Goal: Task Accomplishment & Management: Complete application form

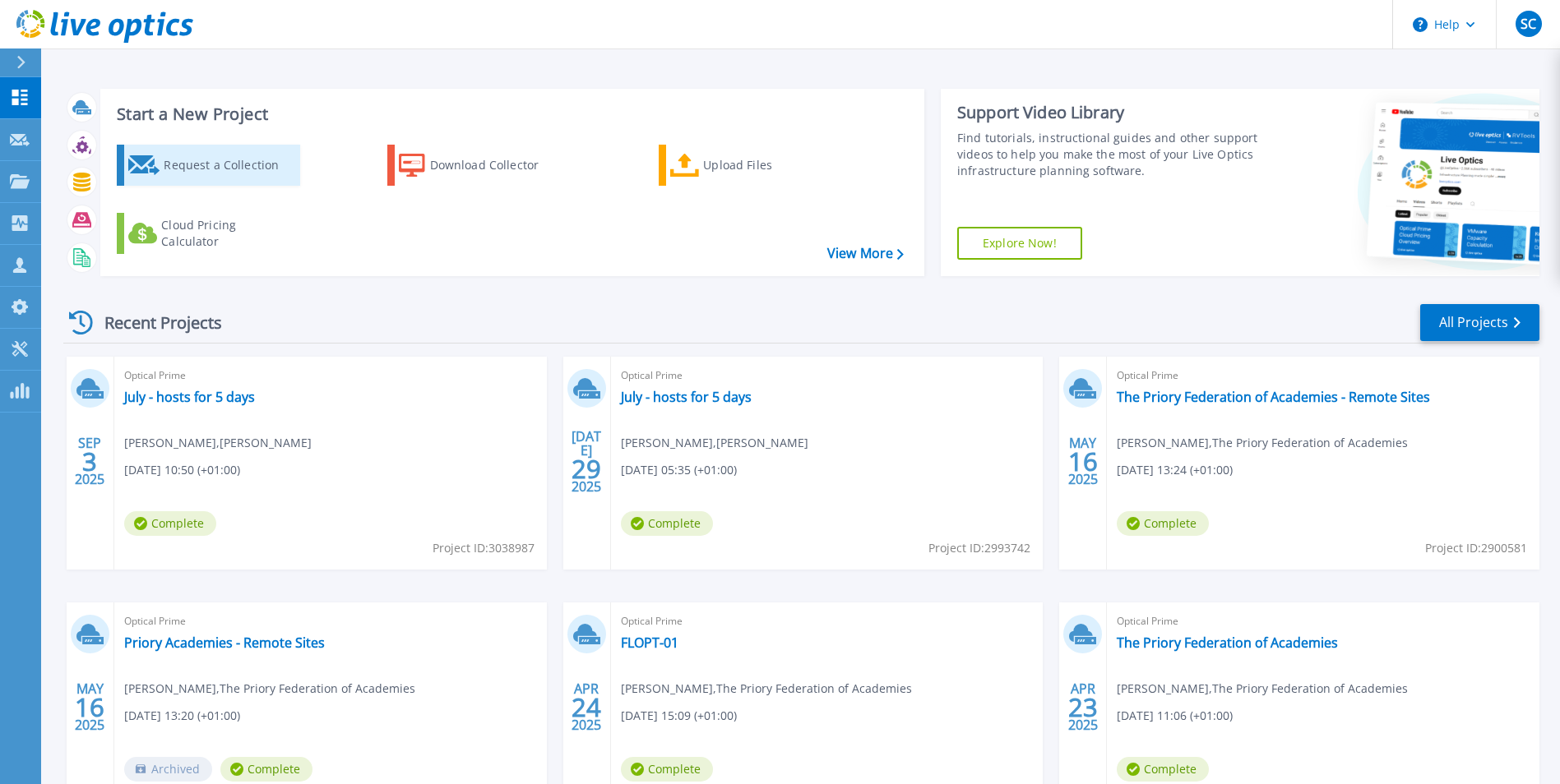
click at [209, 173] on div "Request a Collection" at bounding box center [230, 165] width 132 height 33
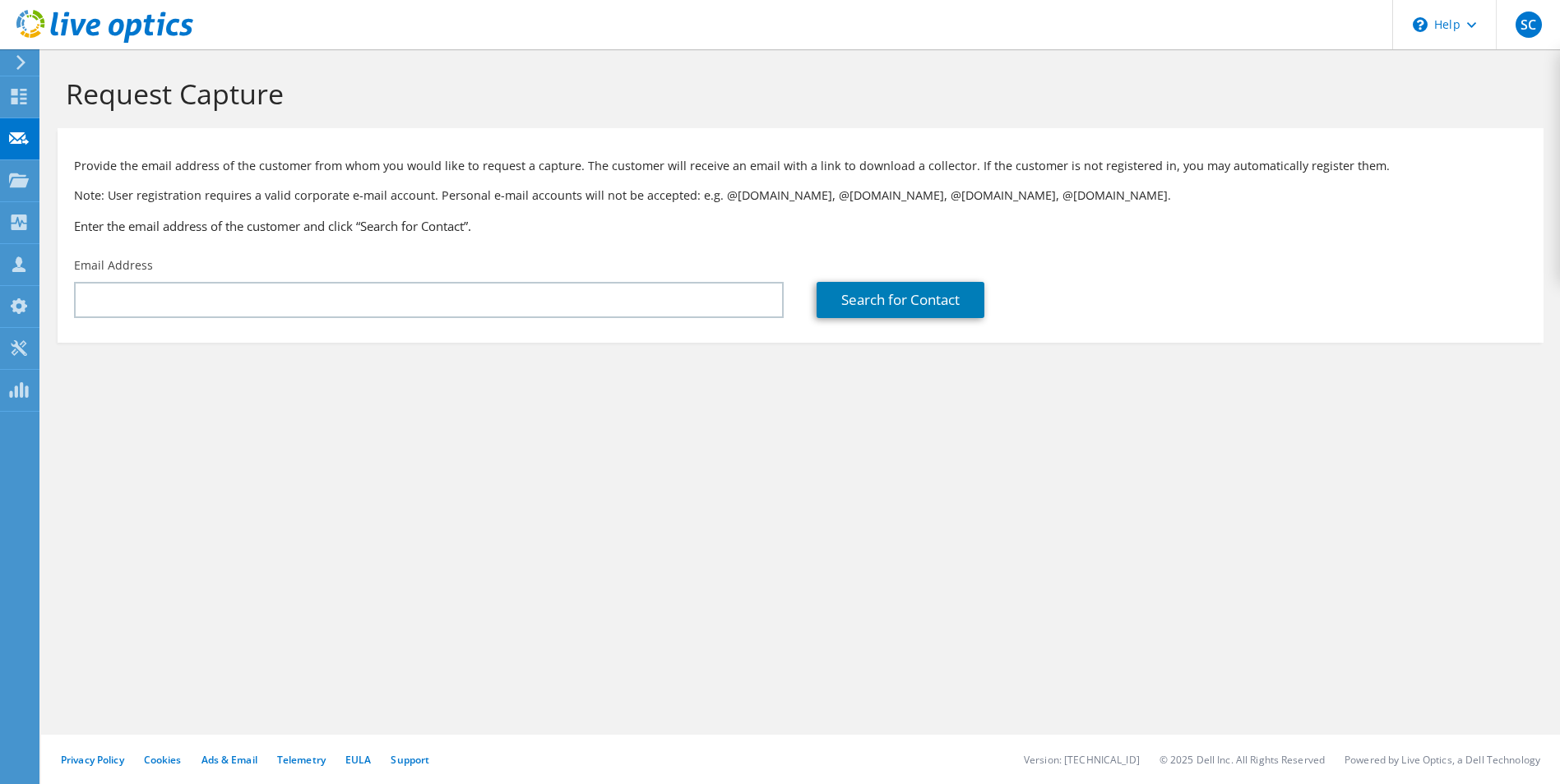
click at [448, 272] on div "Email Address" at bounding box center [428, 287] width 742 height 77
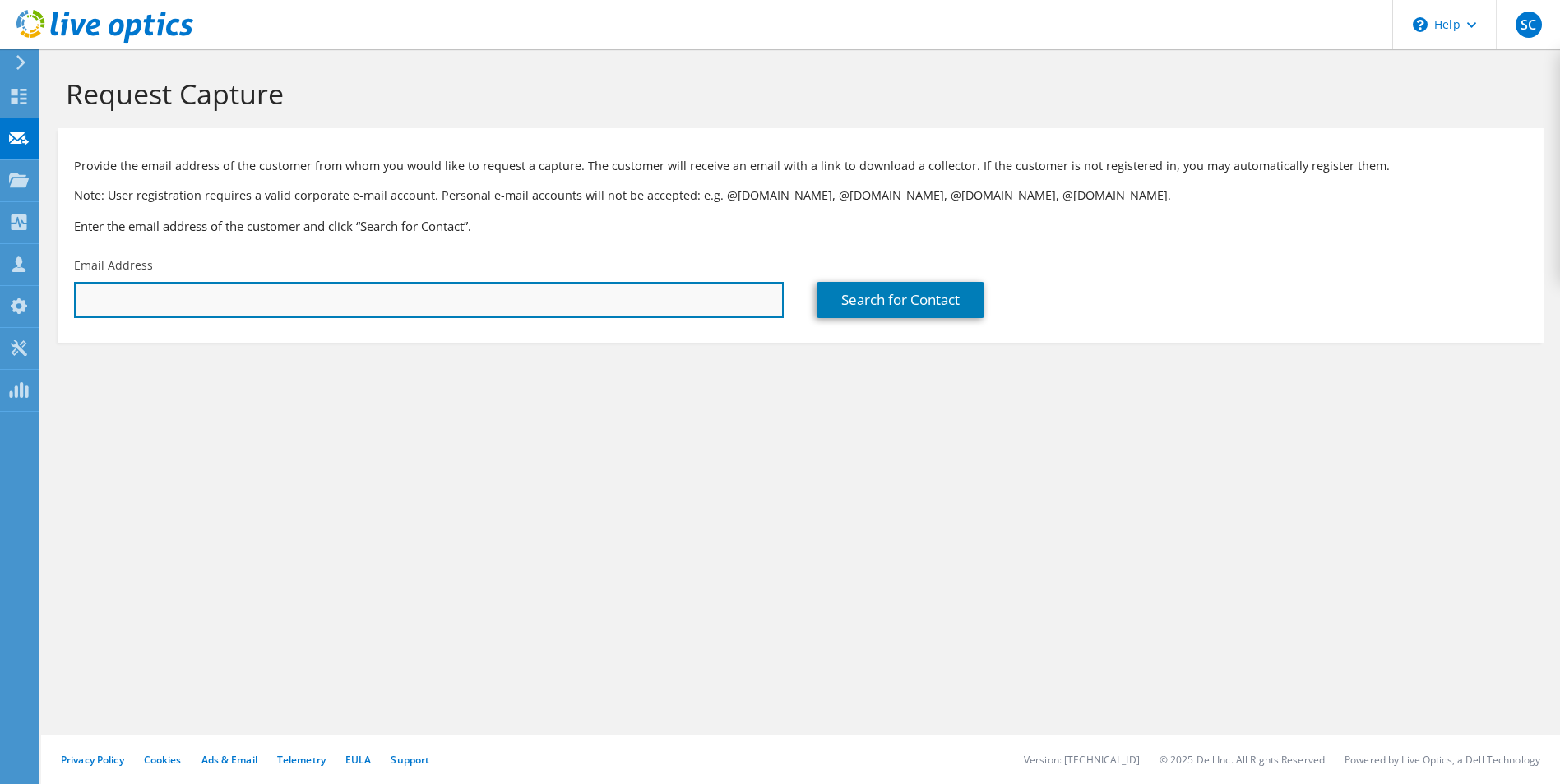
click at [452, 308] on input "text" at bounding box center [428, 300] width 710 height 36
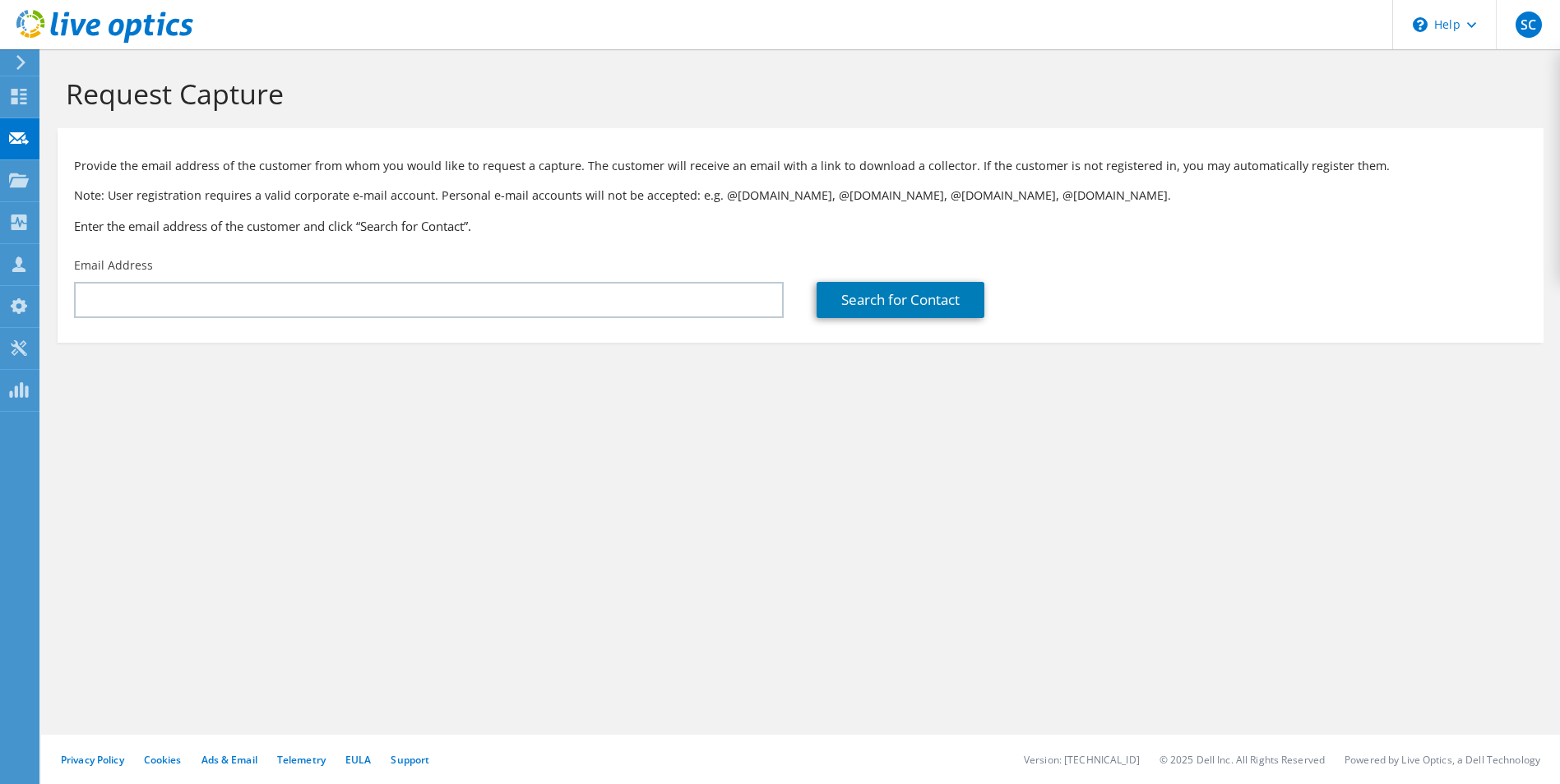
click at [727, 521] on div "Request Capture Provide the email address of the customer from whom you would l…" at bounding box center [801, 417] width 1519 height 735
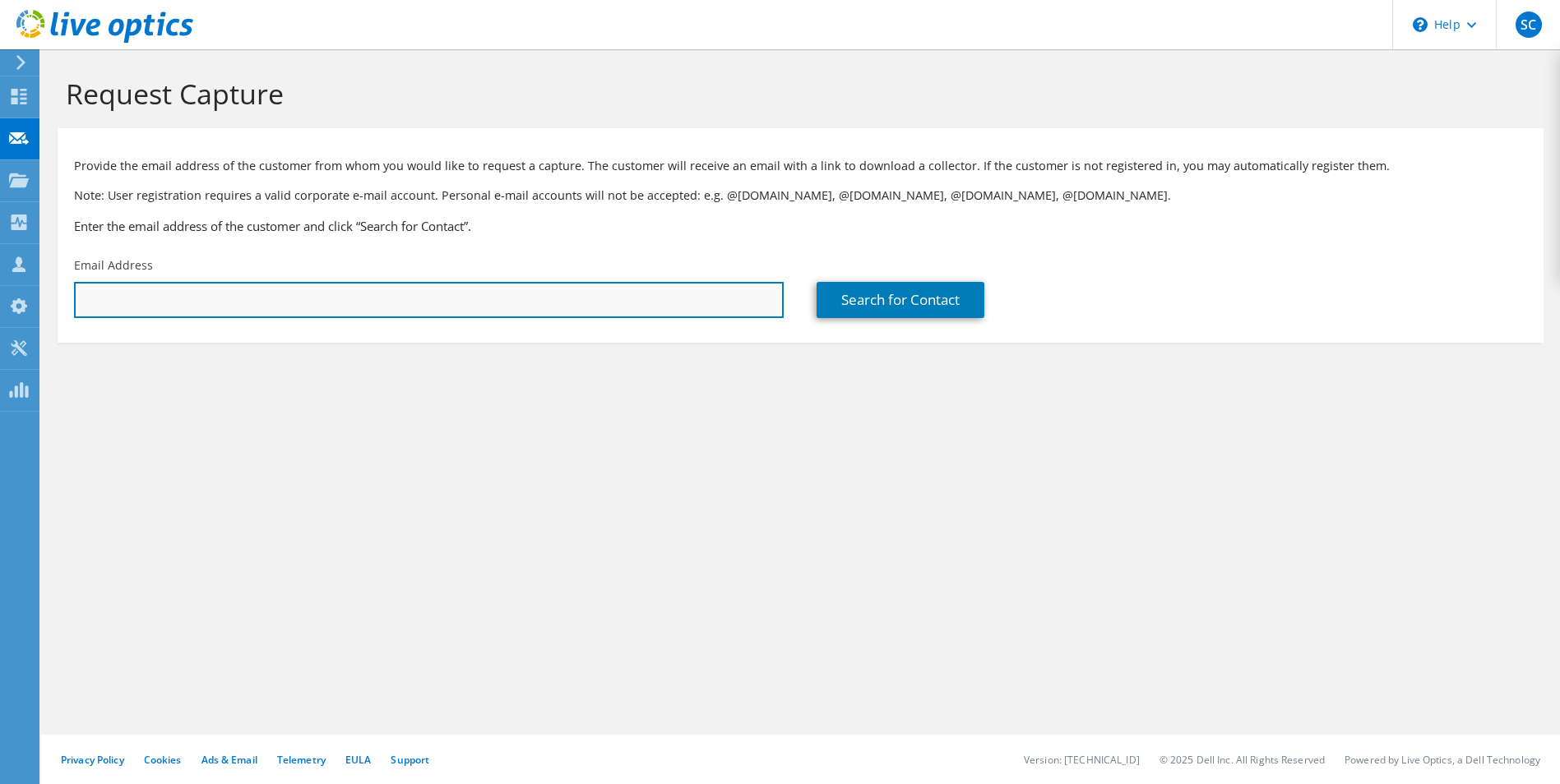
click at [393, 308] on input "text" at bounding box center [428, 300] width 710 height 36
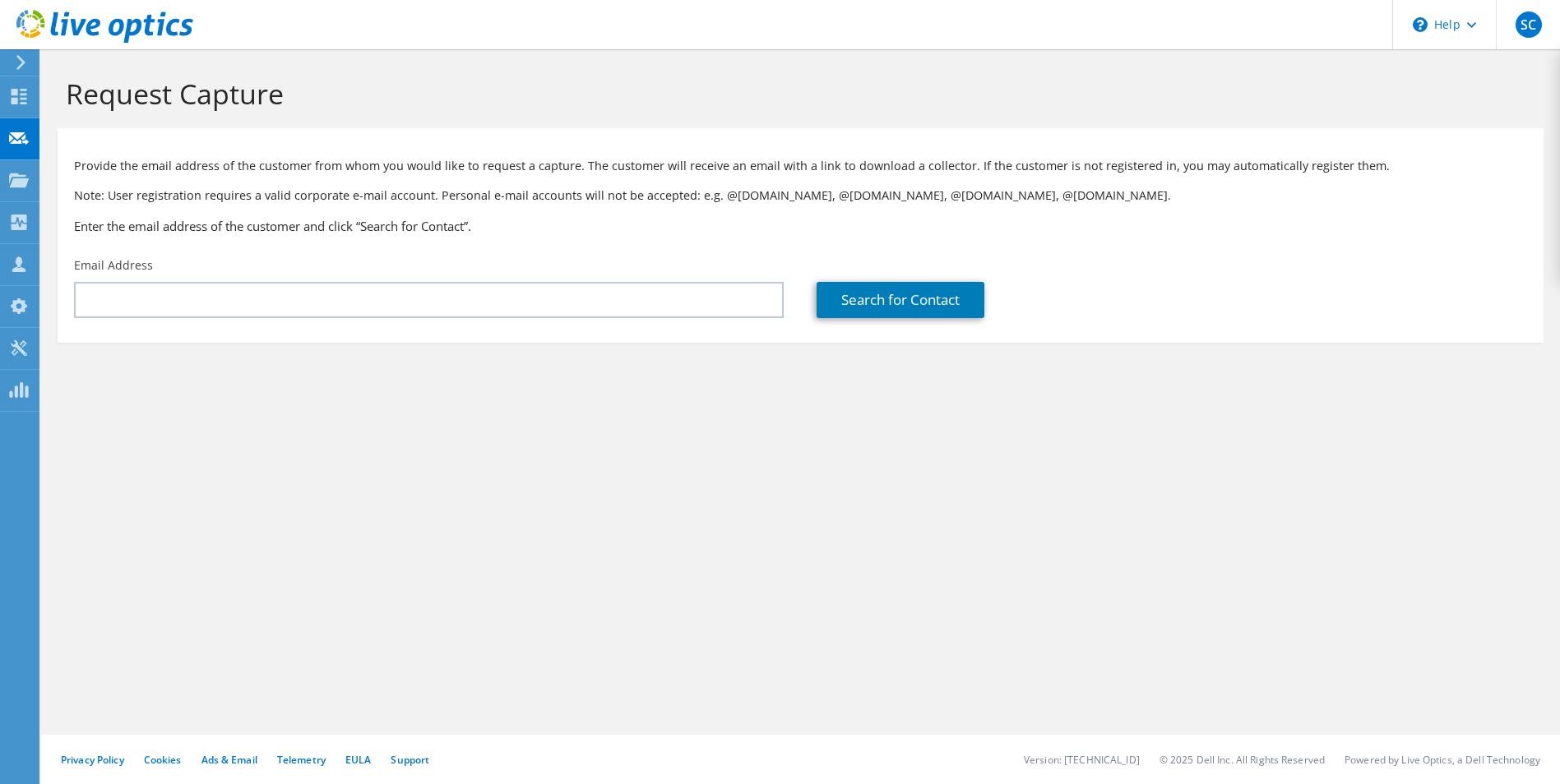
click at [450, 411] on section "Request Capture Provide the email address of the customer from whom you would l…" at bounding box center [801, 237] width 1519 height 376
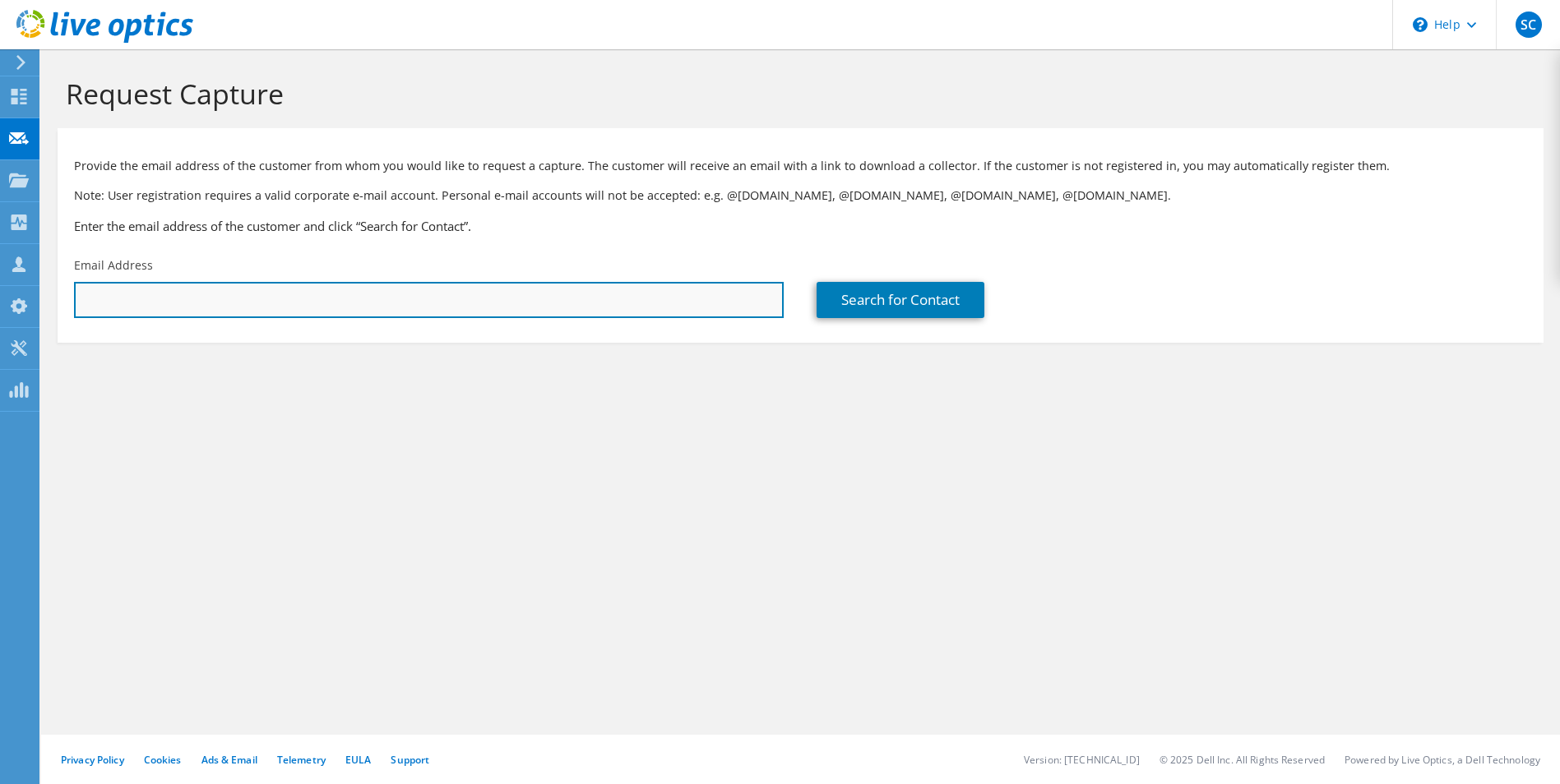
click at [361, 304] on input "text" at bounding box center [428, 300] width 710 height 36
click at [361, 303] on input "text" at bounding box center [428, 300] width 710 height 36
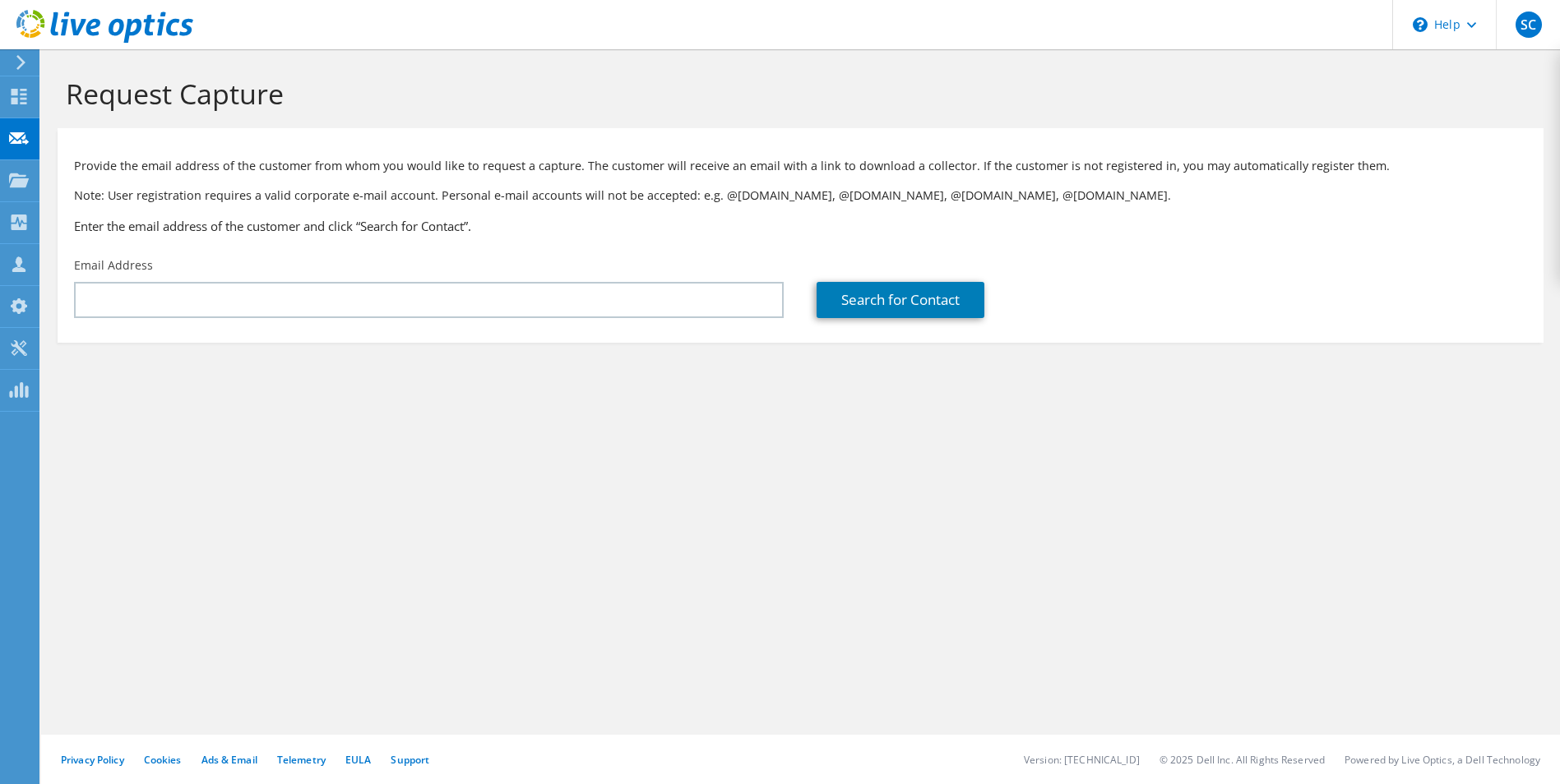
click at [466, 438] on div "Request Capture Provide the email address of the customer from whom you would l…" at bounding box center [801, 417] width 1519 height 735
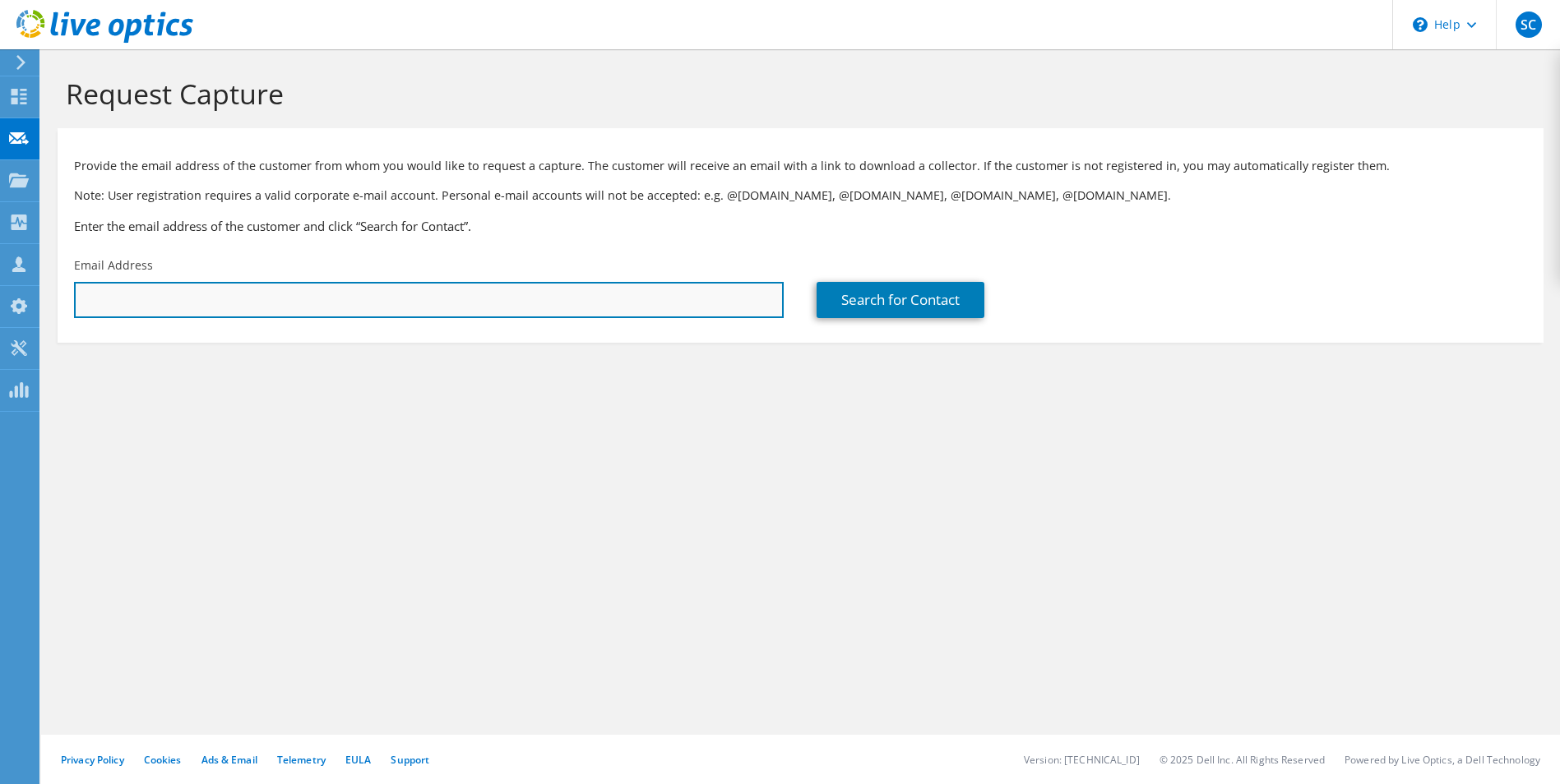
drag, startPoint x: 360, startPoint y: 282, endPoint x: 366, endPoint y: 297, distance: 16.2
click at [360, 282] on input "text" at bounding box center [428, 300] width 710 height 36
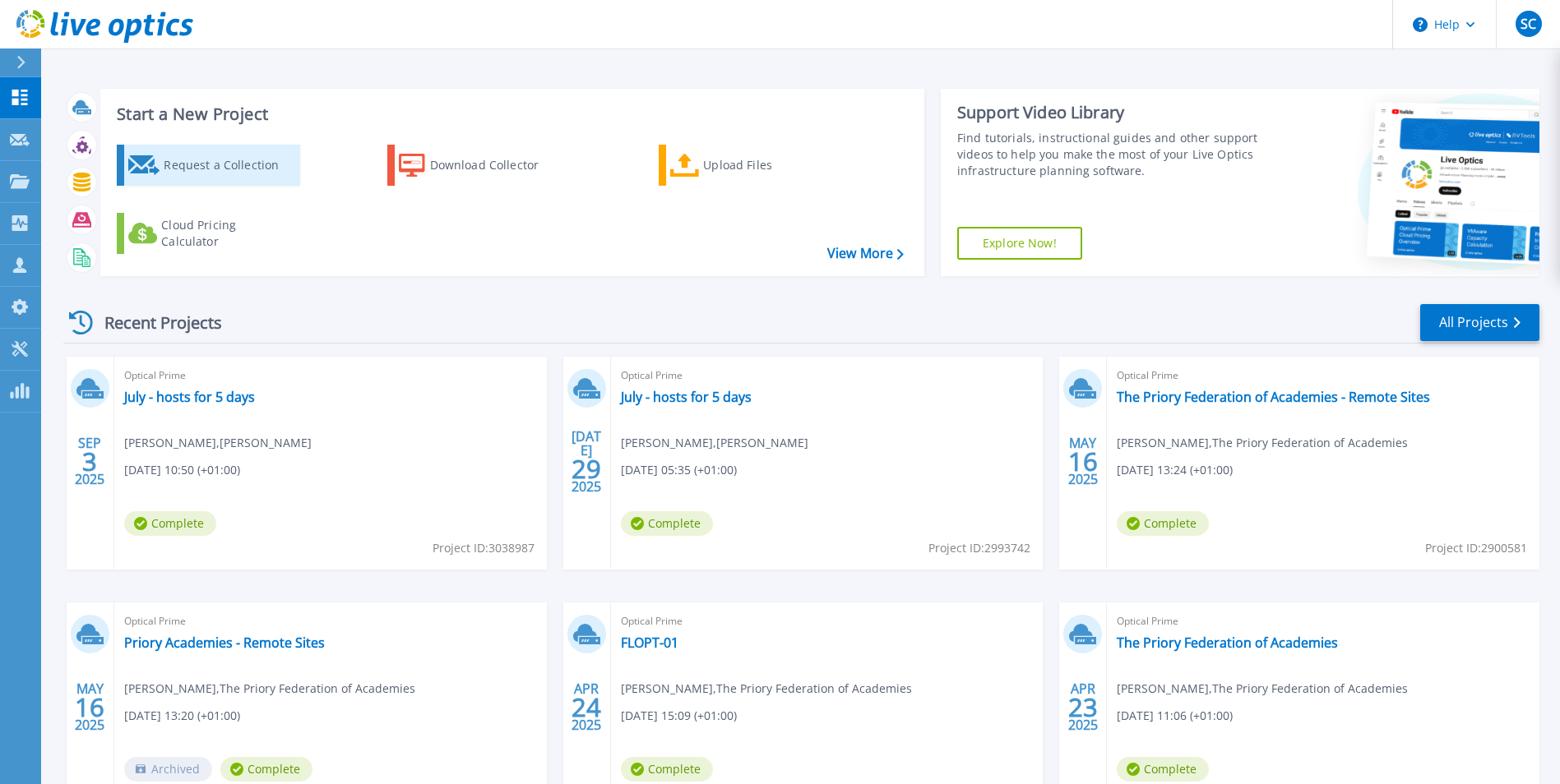
click at [229, 179] on div "Request a Collection" at bounding box center [230, 165] width 132 height 33
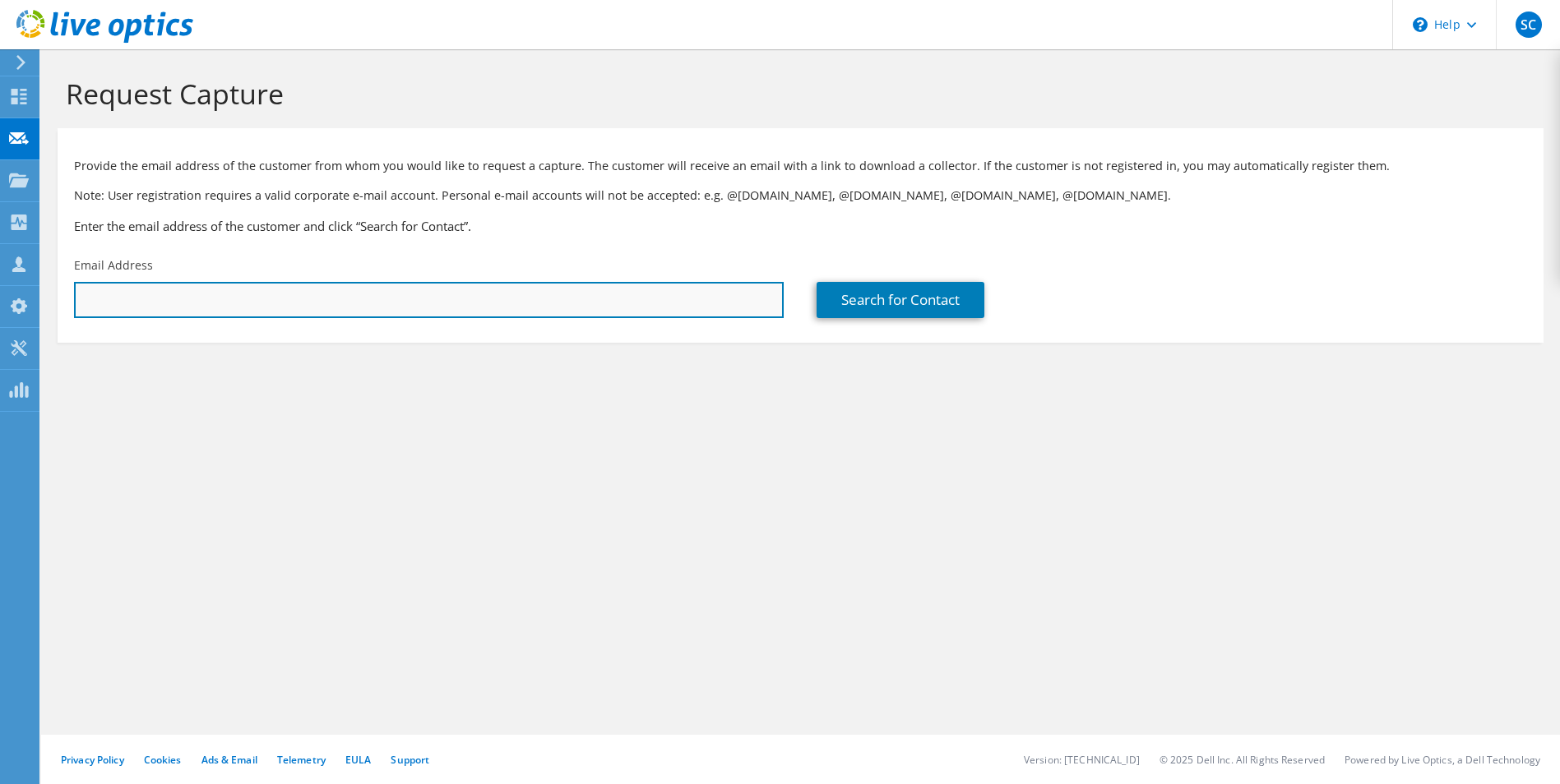
click at [418, 294] on input "text" at bounding box center [428, 300] width 710 height 36
paste input "mtaylor@prioryacademies.co.uk"
type input "mtaylor@prioryacademies.co.uk"
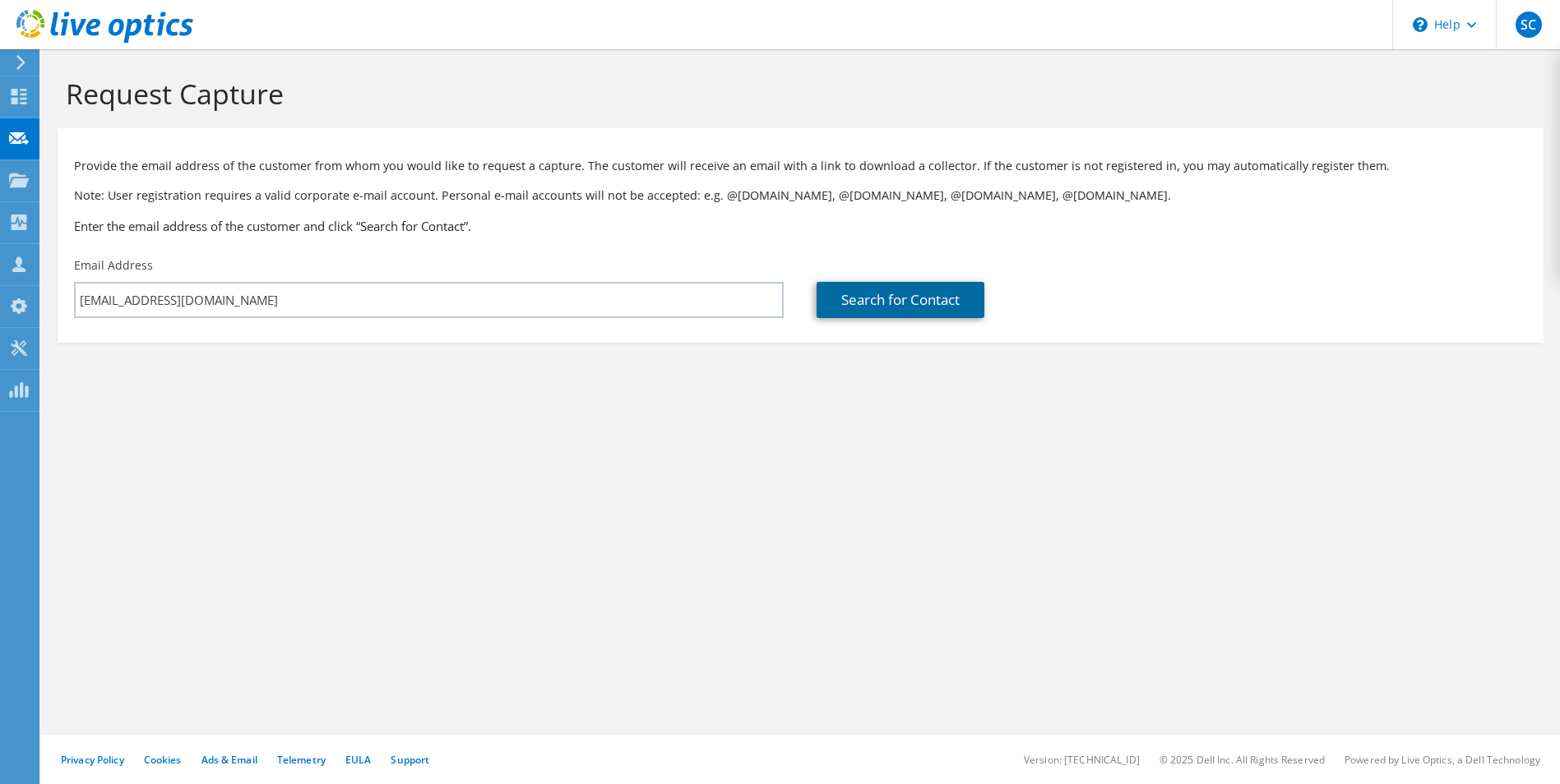
click at [830, 310] on link "Search for Contact" at bounding box center [900, 300] width 167 height 36
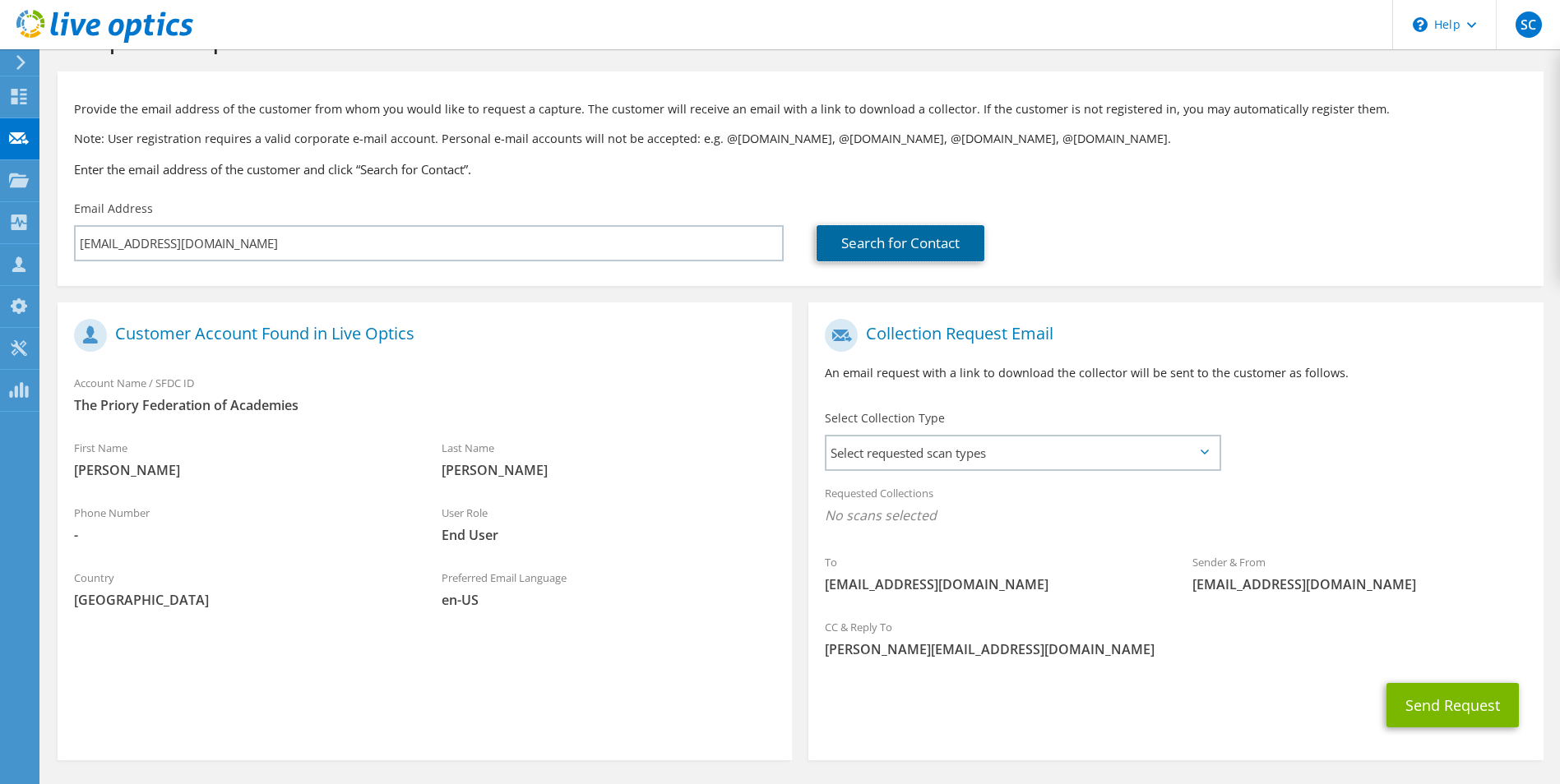
scroll to position [115, 0]
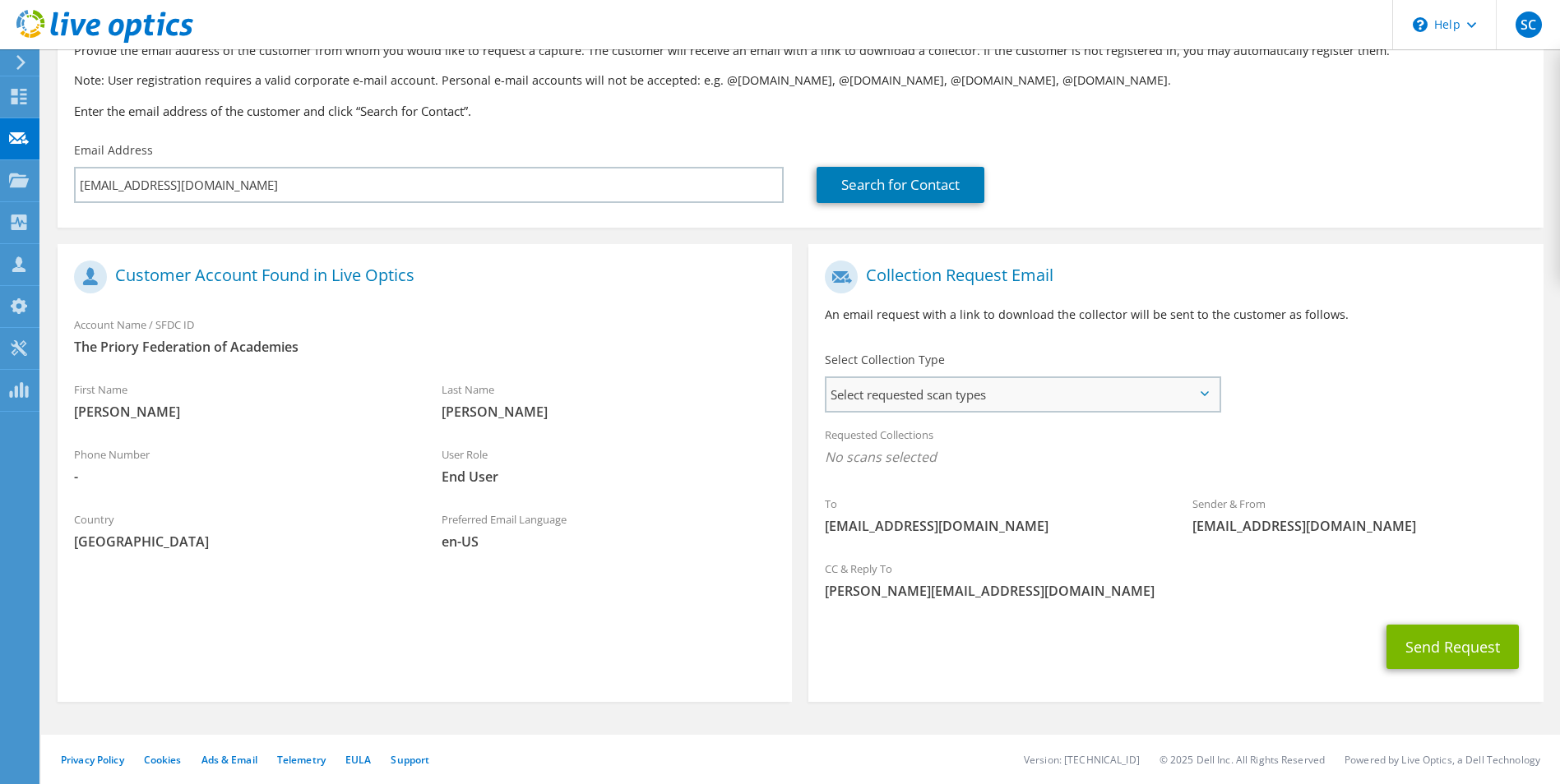
click at [910, 382] on span "Select requested scan types" at bounding box center [1022, 394] width 391 height 33
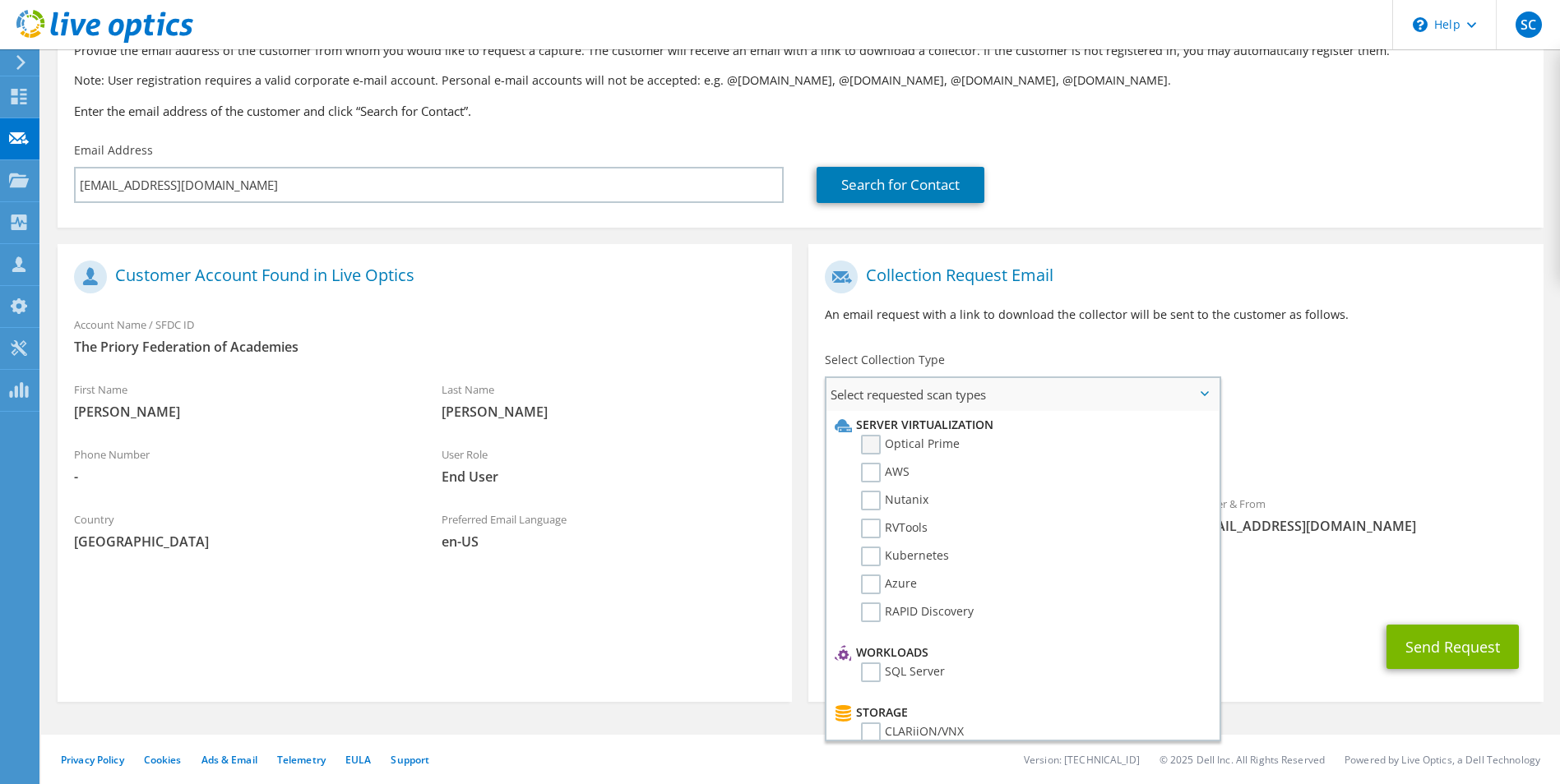
click at [887, 441] on label "Optical Prime" at bounding box center [910, 445] width 99 height 20
click at [0, 0] on input "Optical Prime" at bounding box center [0, 0] width 0 height 0
click at [1193, 348] on div "Select Collection Type Select requested scan types Server Virtualization Optica…" at bounding box center [1022, 380] width 428 height 74
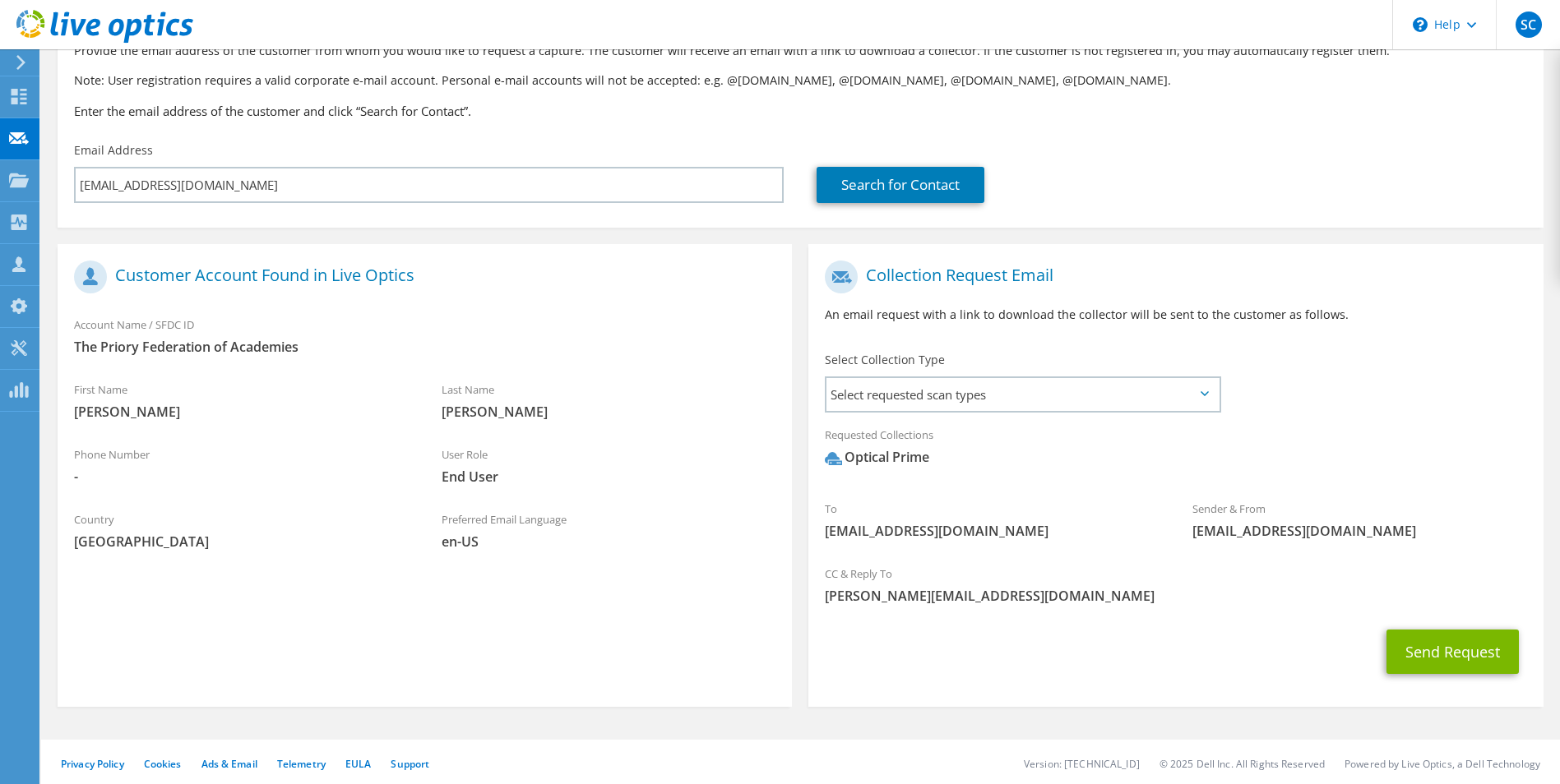
scroll to position [120, 0]
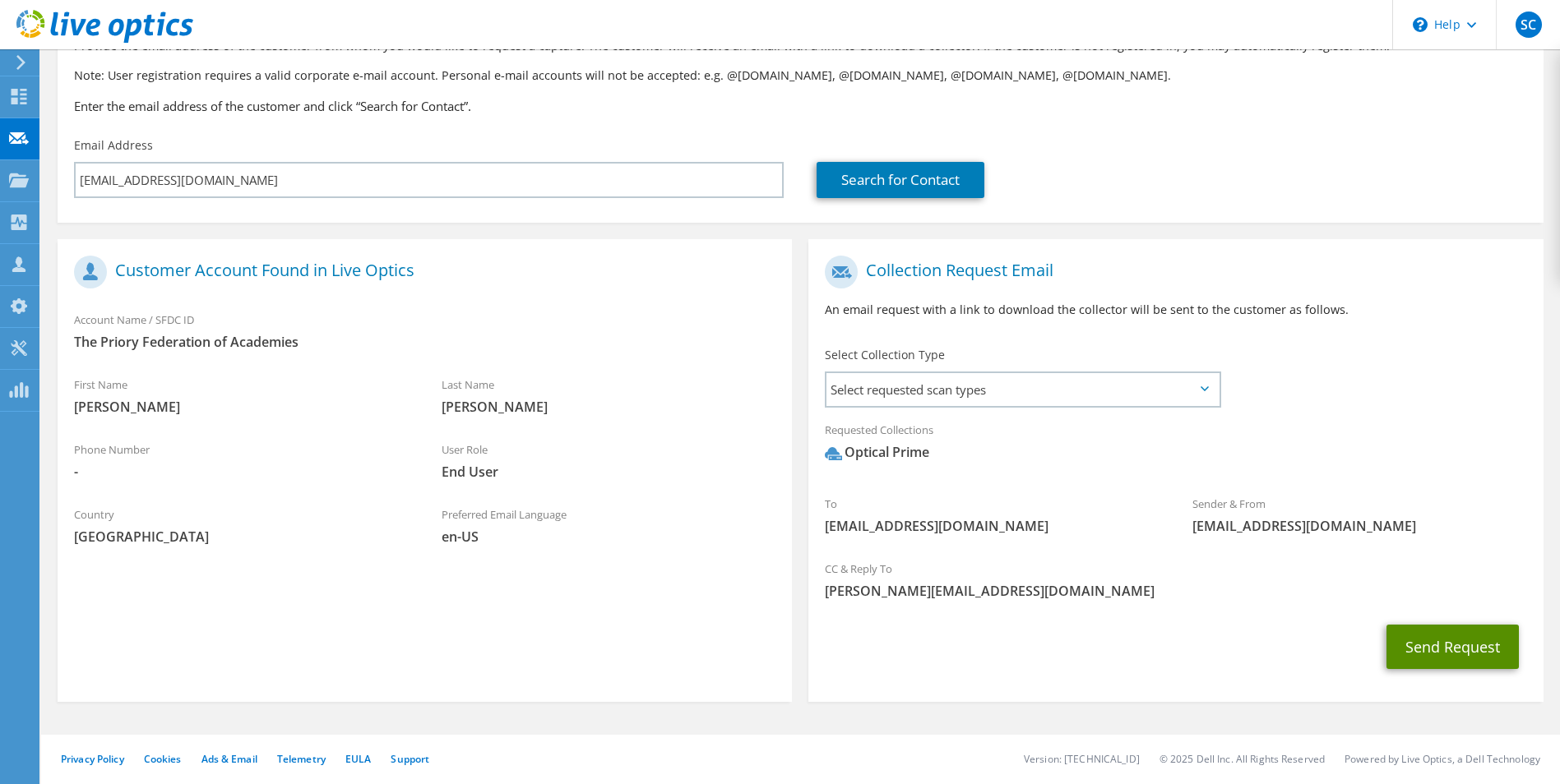
click at [1392, 647] on button "Send Request" at bounding box center [1452, 646] width 132 height 44
